Goal: Task Accomplishment & Management: Use online tool/utility

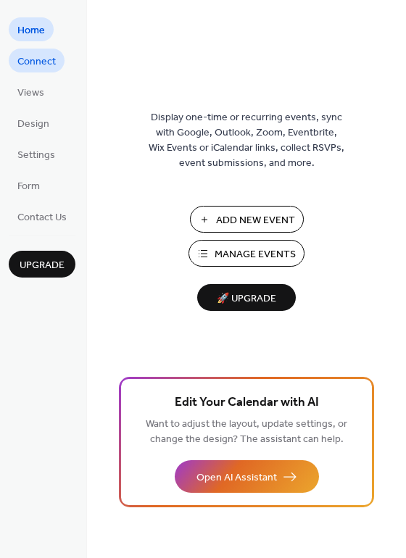
click at [48, 64] on span "Connect" at bounding box center [36, 61] width 38 height 15
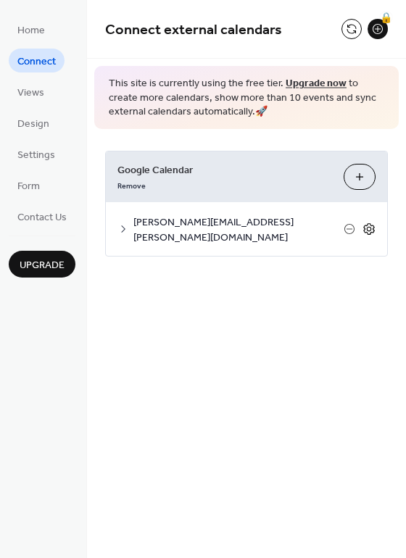
click at [368, 223] on icon at bounding box center [369, 229] width 13 height 13
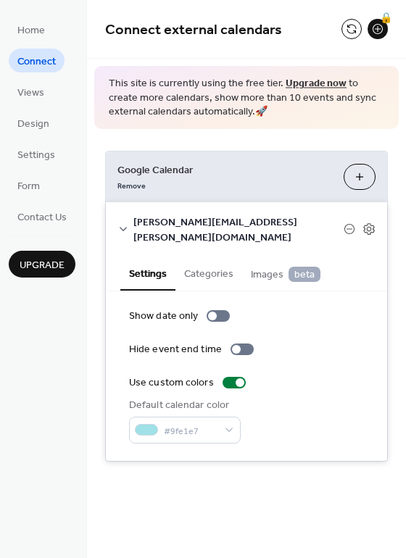
drag, startPoint x: 400, startPoint y: 135, endPoint x: 399, endPoint y: 166, distance: 31.2
click at [399, 166] on div "Google Calendar Remove Choose Calendars [EMAIL_ADDRESS][PERSON_NAME][DOMAIN_NAM…" at bounding box center [246, 306] width 319 height 355
drag, startPoint x: 398, startPoint y: 131, endPoint x: 401, endPoint y: 141, distance: 10.6
click at [400, 142] on div "Connect external calendars 🔒 This site is currently using the free tier. Upgrad…" at bounding box center [246, 252] width 319 height 505
drag, startPoint x: 397, startPoint y: 141, endPoint x: 402, endPoint y: 171, distance: 30.2
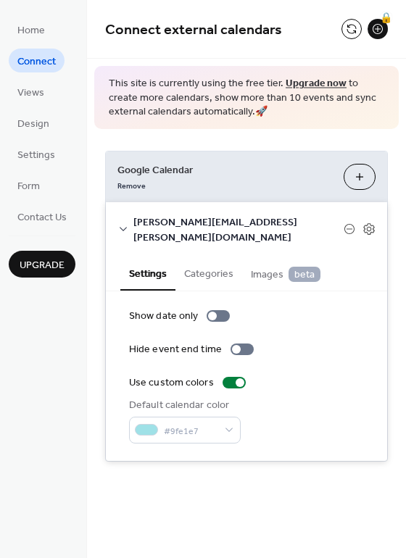
click at [402, 171] on div "Google Calendar Remove Choose Calendars [EMAIL_ADDRESS][PERSON_NAME][DOMAIN_NAM…" at bounding box center [246, 306] width 319 height 355
click at [402, 170] on div "Google Calendar Remove Choose Calendars [EMAIL_ADDRESS][PERSON_NAME][DOMAIN_NAM…" at bounding box center [246, 306] width 319 height 355
drag, startPoint x: 397, startPoint y: 124, endPoint x: 398, endPoint y: 149, distance: 24.7
click at [397, 150] on div "Connect external calendars 🔒 This site is currently using the free tier. Upgrad…" at bounding box center [246, 252] width 319 height 505
drag, startPoint x: 402, startPoint y: 44, endPoint x: 399, endPoint y: 59, distance: 16.2
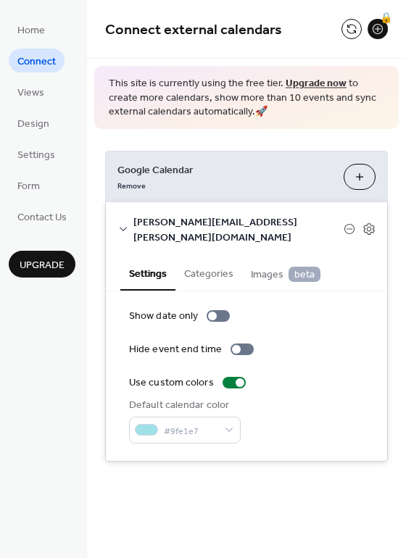
click at [399, 59] on div "Connect external calendars 🔒 This site is currently using the free tier. Upgrad…" at bounding box center [246, 252] width 319 height 505
click at [404, 169] on div "Google Calendar Remove Choose Calendars [EMAIL_ADDRESS][PERSON_NAME][DOMAIN_NAM…" at bounding box center [246, 306] width 319 height 355
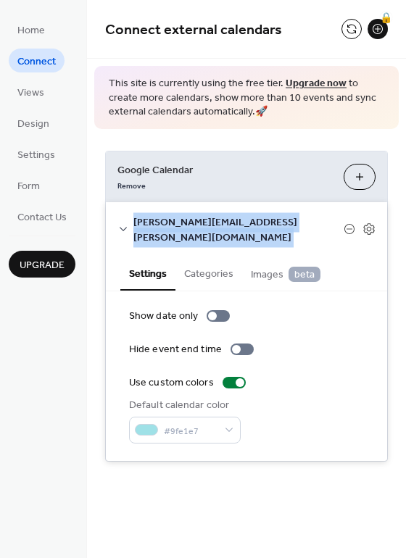
click at [404, 169] on div "Google Calendar Remove Choose Calendars [EMAIL_ADDRESS][PERSON_NAME][DOMAIN_NAM…" at bounding box center [246, 306] width 319 height 355
click at [370, 223] on icon at bounding box center [369, 229] width 13 height 13
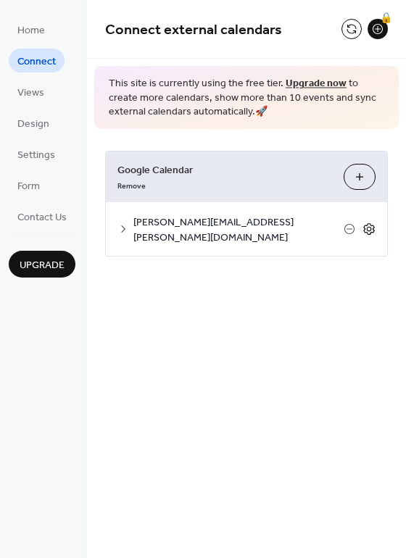
click at [371, 223] on icon at bounding box center [369, 229] width 13 height 13
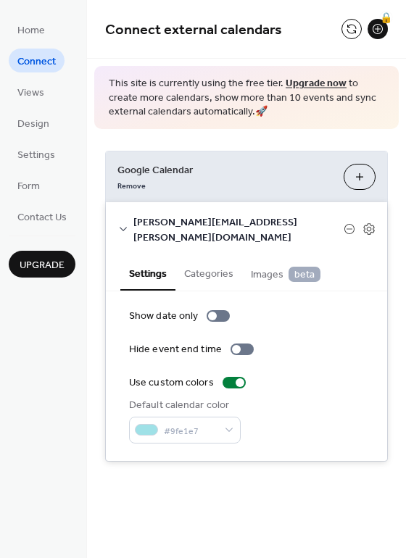
click at [405, 225] on div "Google Calendar Remove Choose Calendars [EMAIL_ADDRESS][PERSON_NAME][DOMAIN_NAM…" at bounding box center [246, 306] width 319 height 355
click at [350, 30] on button at bounding box center [352, 29] width 20 height 20
